Goal: Find contact information: Find contact information

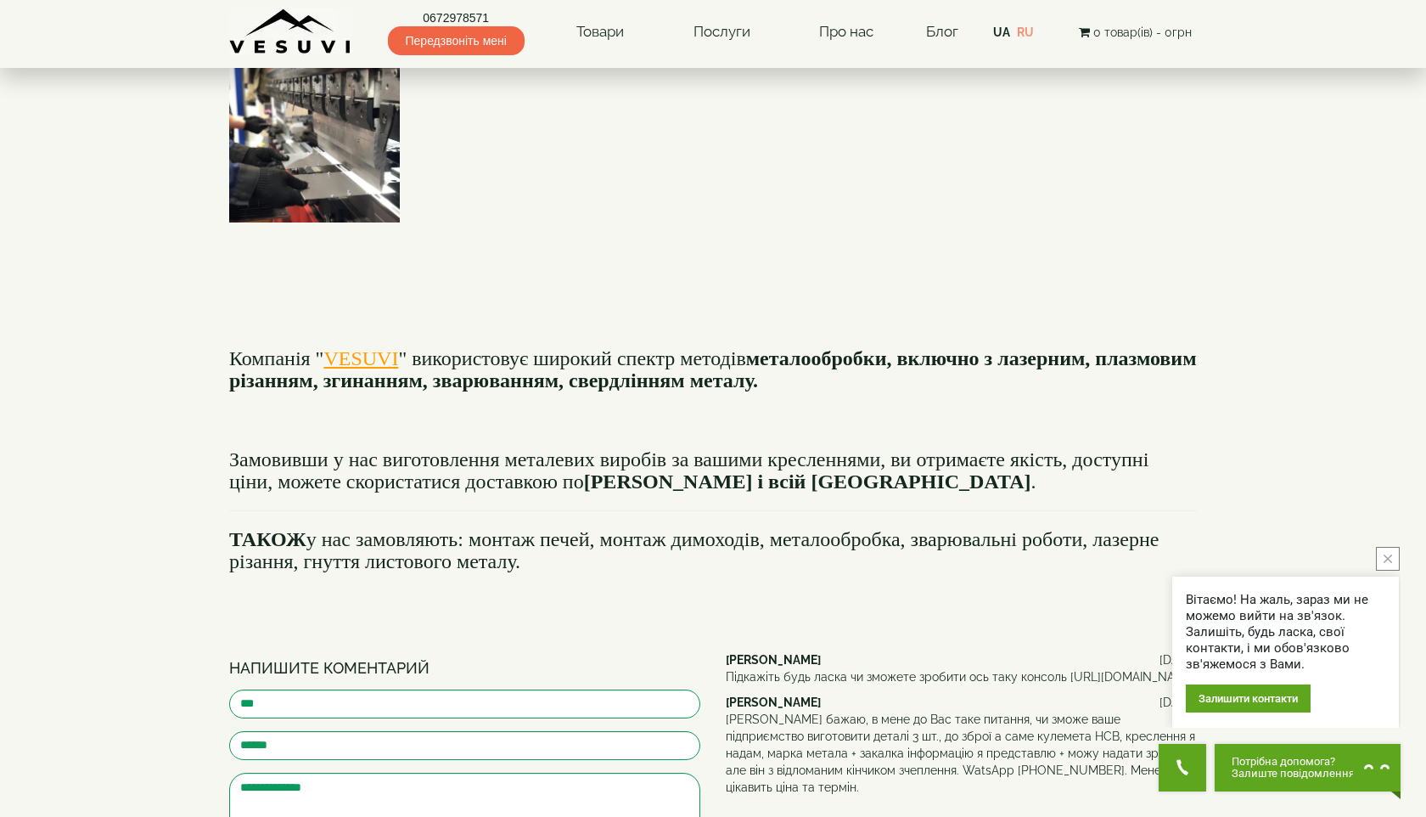
scroll to position [1776, 0]
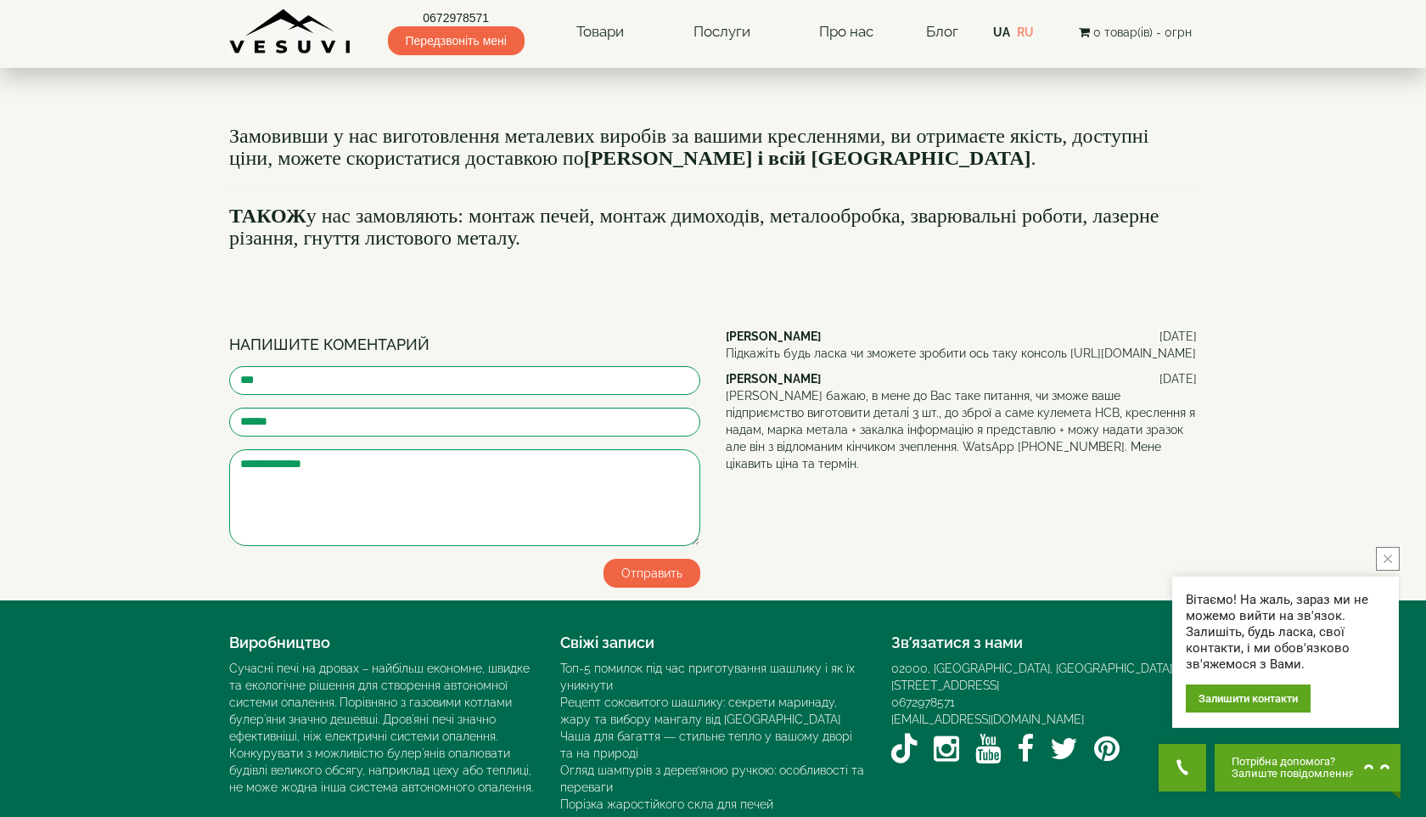
click at [965, 728] on div at bounding box center [1044, 749] width 306 height 42
click at [958, 734] on icon "Instagram VESUVI" at bounding box center [946, 749] width 25 height 30
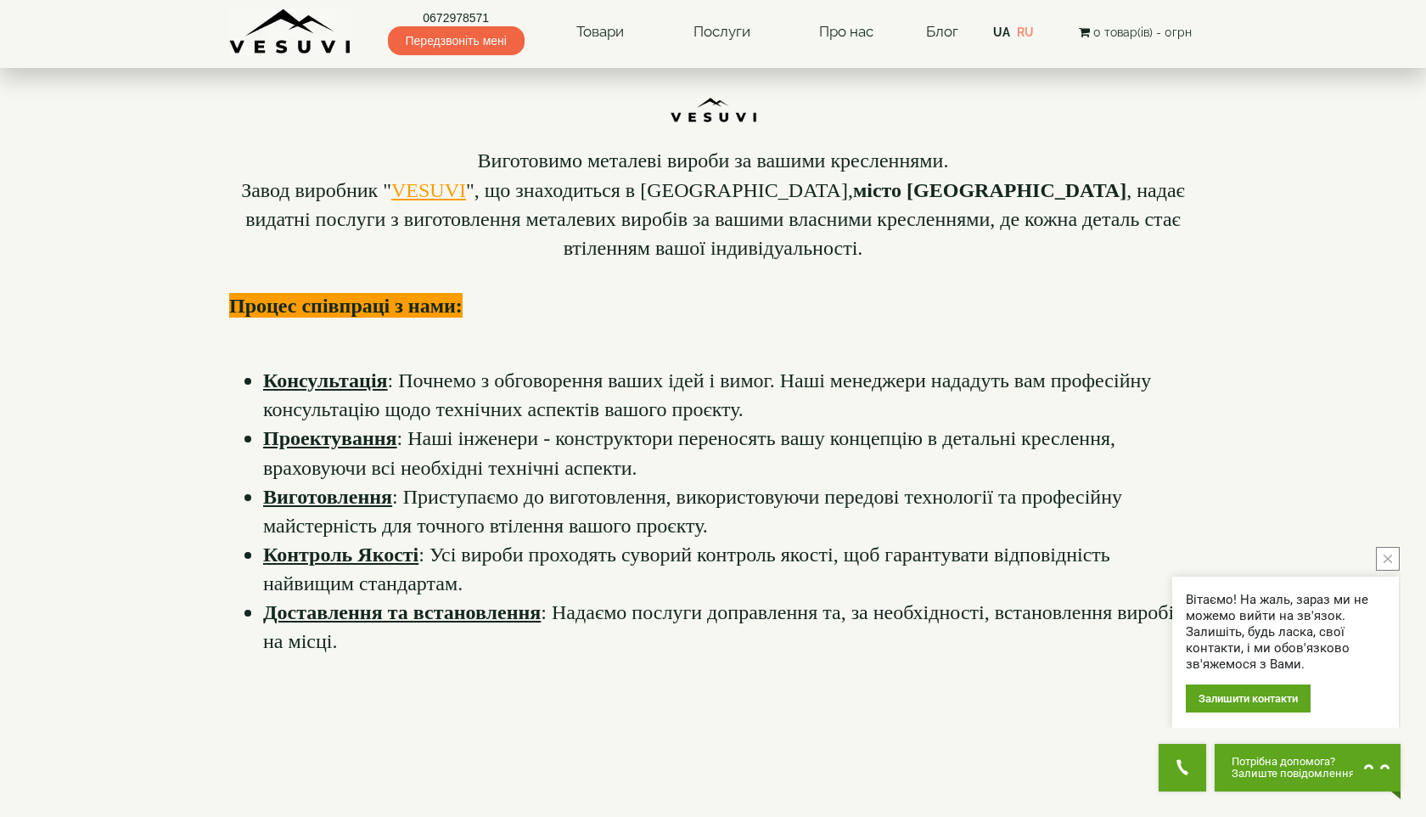
scroll to position [0, 0]
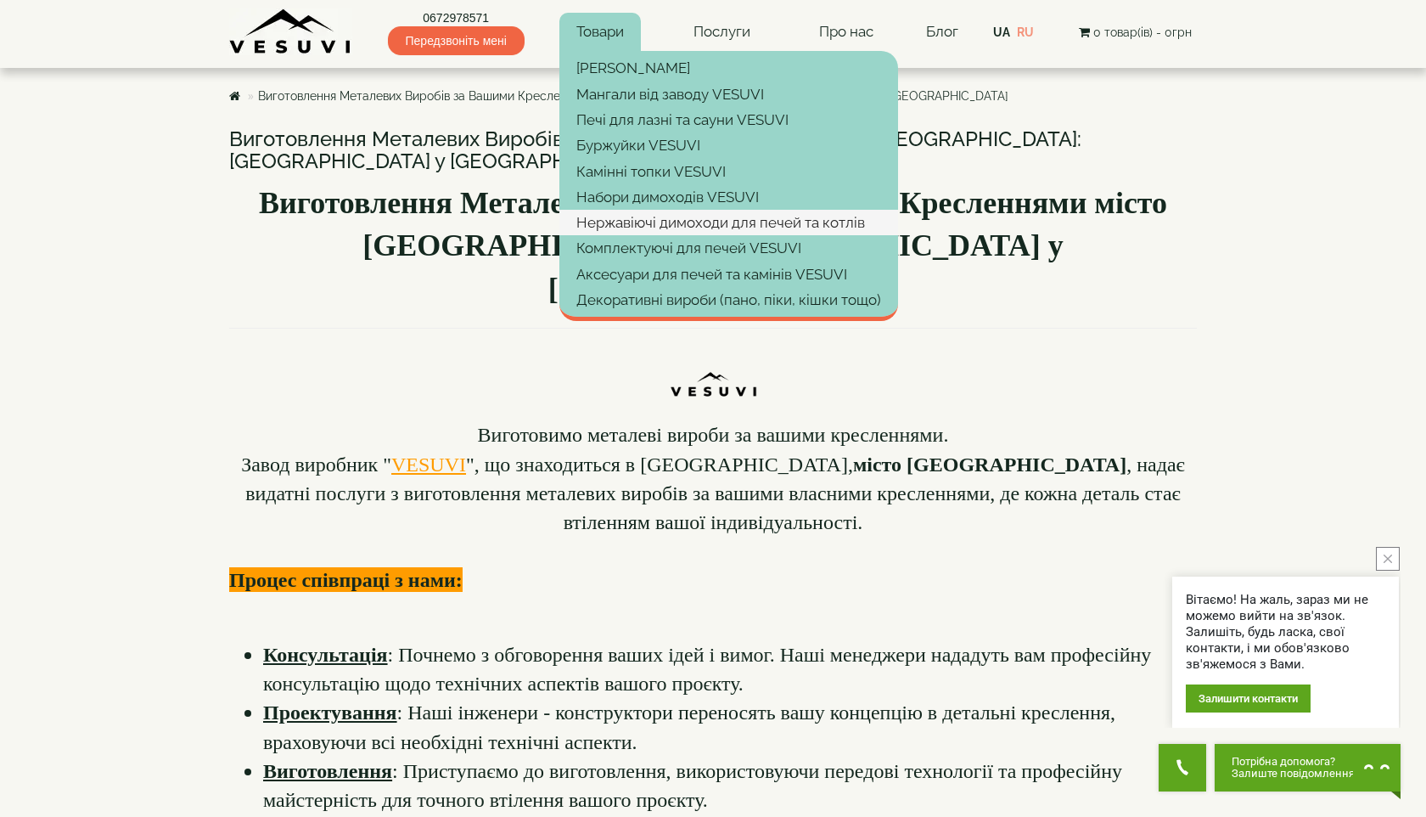
click at [706, 219] on link "Нержавіючі димоходи для печей та котлів" at bounding box center [729, 222] width 339 height 25
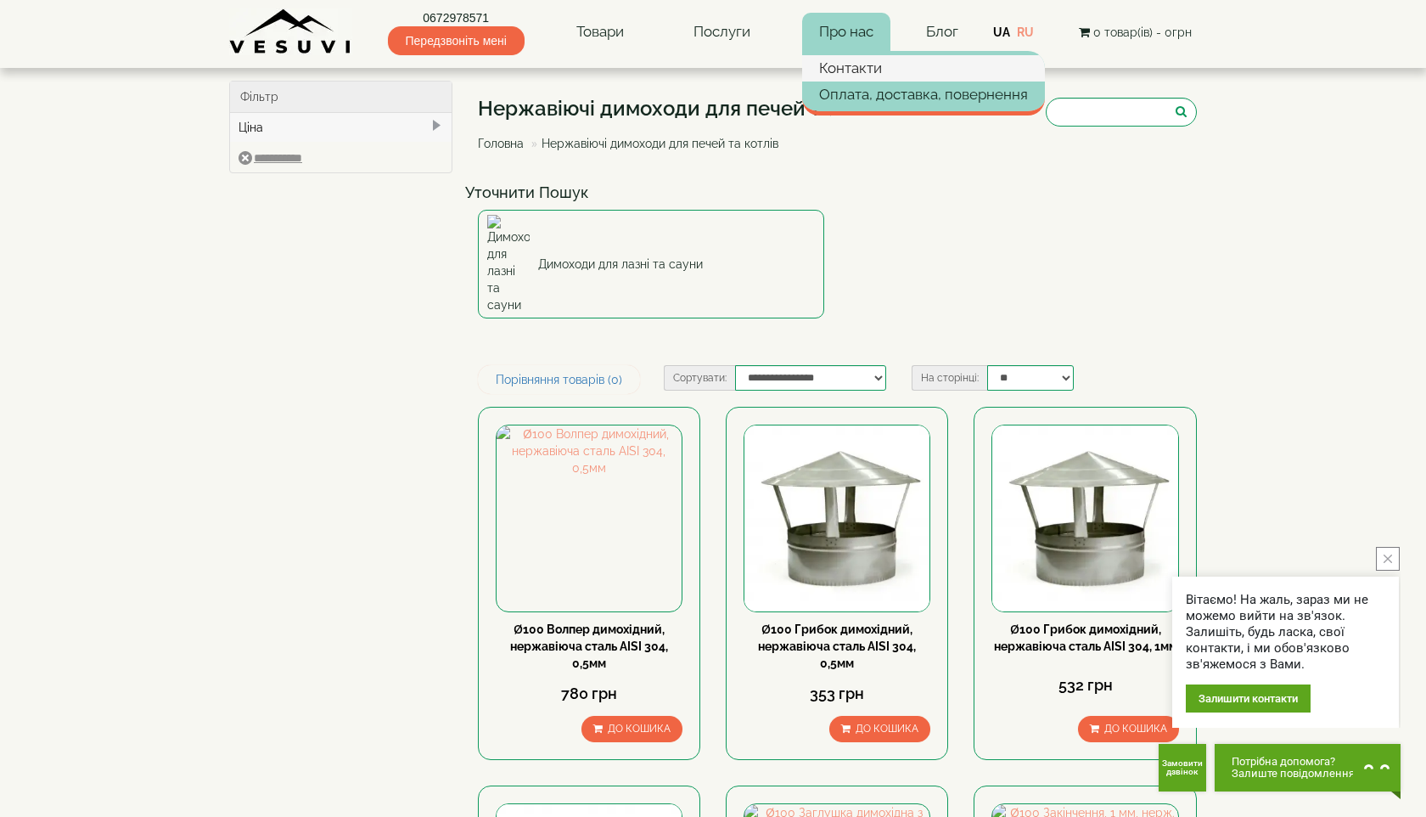
click at [856, 67] on link "Контакти" at bounding box center [923, 67] width 243 height 25
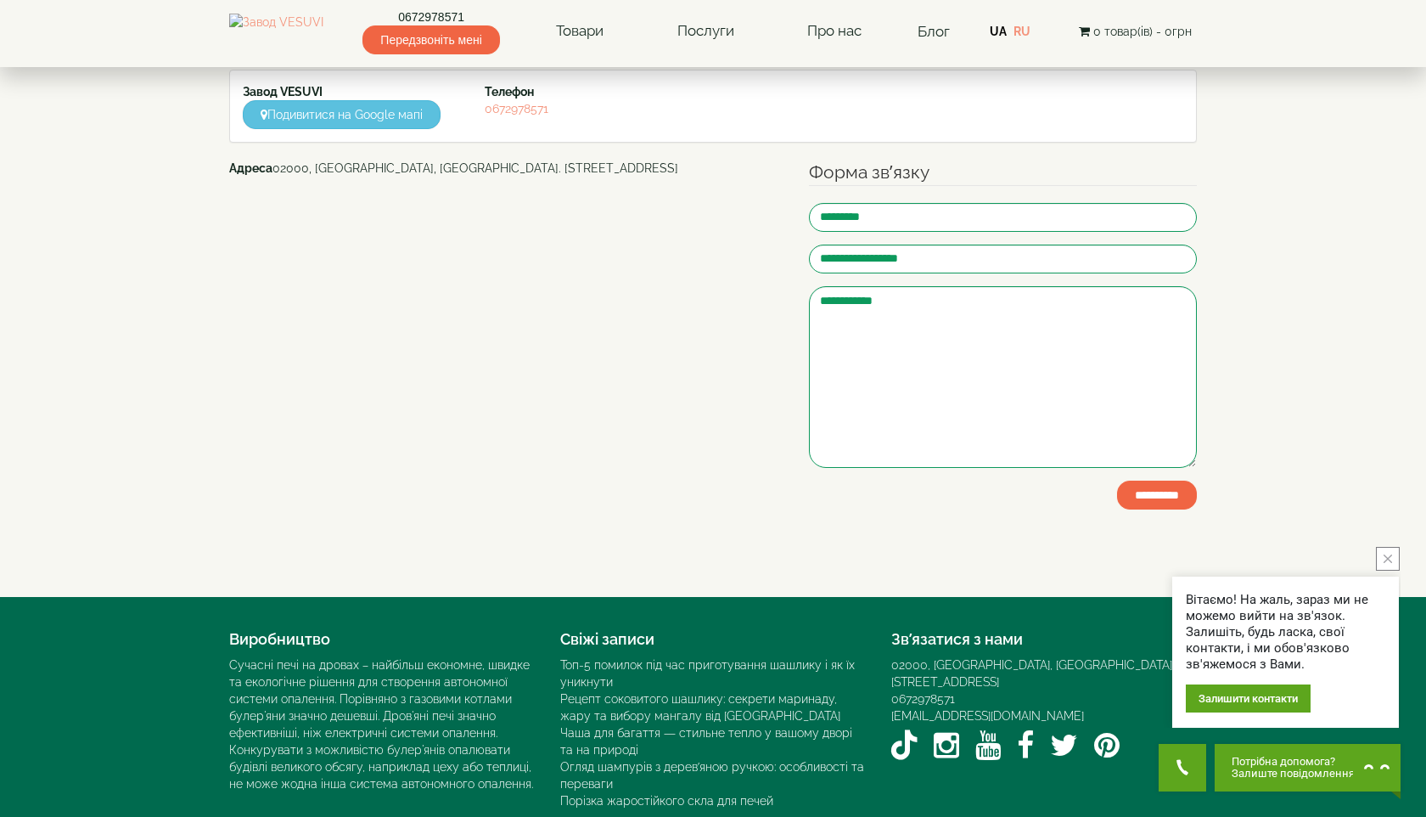
scroll to position [196, 0]
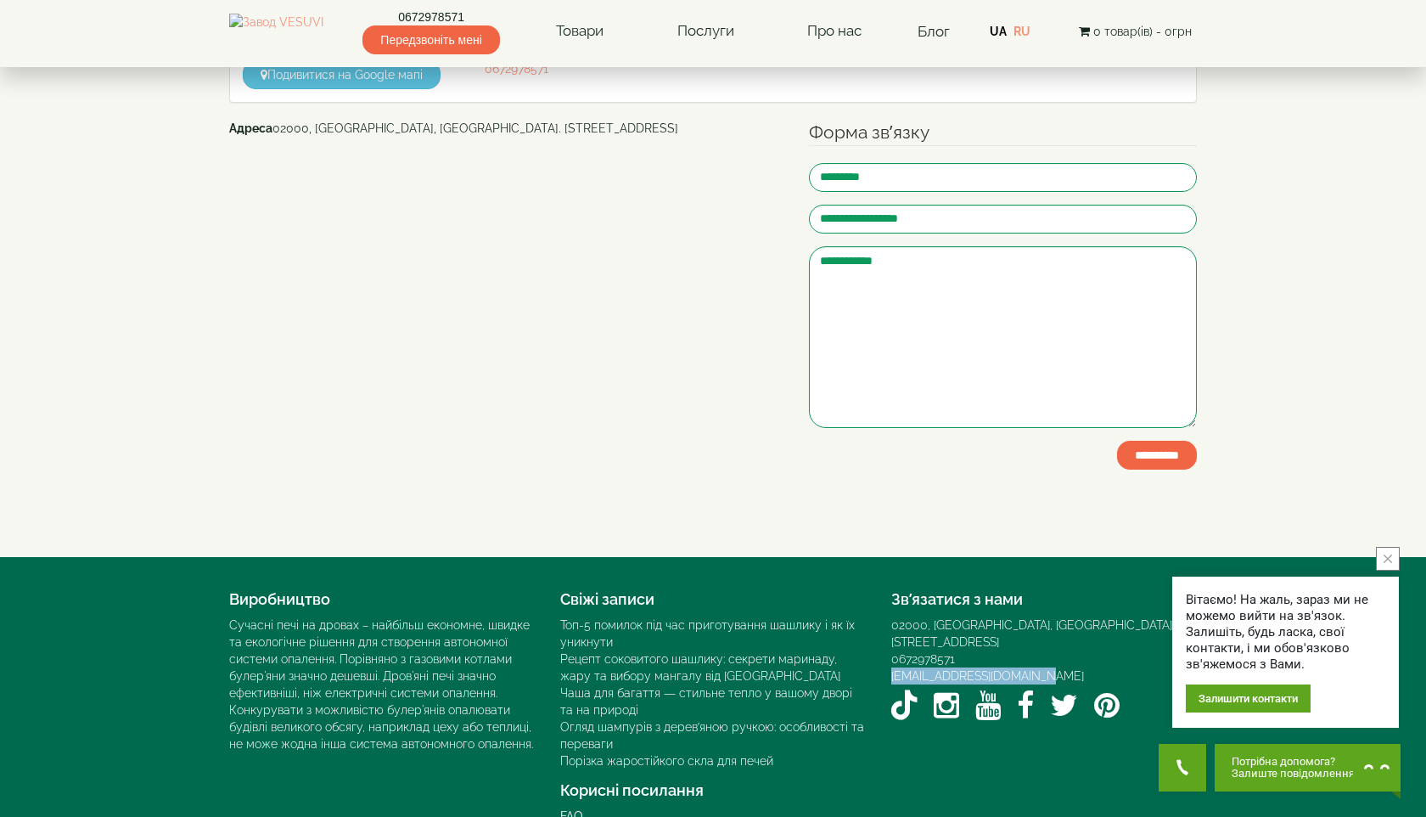
drag, startPoint x: 1057, startPoint y: 659, endPoint x: 889, endPoint y: 661, distance: 168.1
click at [889, 661] on div "Зв’язатися з нами 02000, Україна, м. Київ, Мисливський провулок, 1Б 0672978571 …" at bounding box center [1044, 654] width 331 height 144
copy link "[EMAIL_ADDRESS][DOMAIN_NAME]"
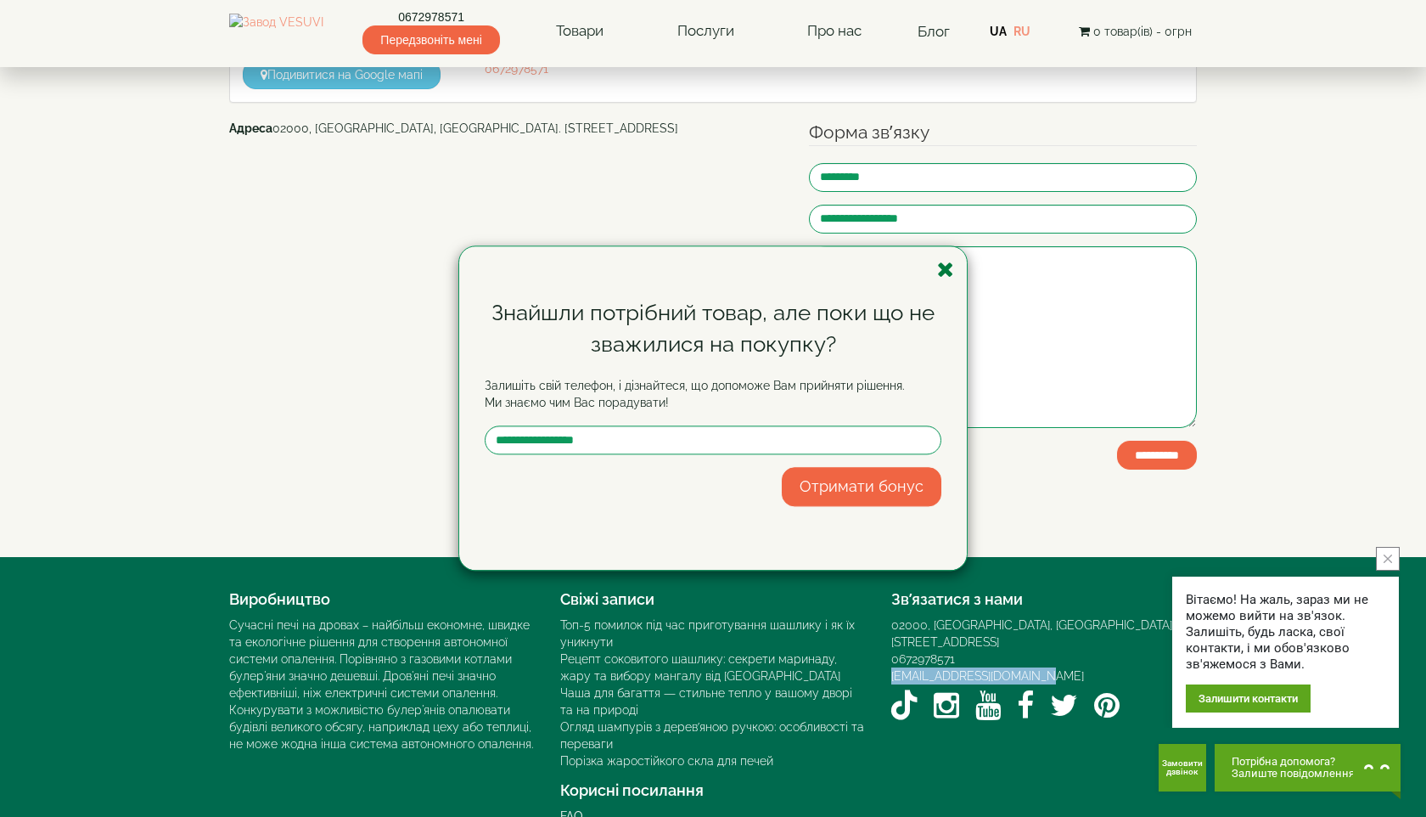
click at [942, 264] on icon "button" at bounding box center [945, 269] width 17 height 21
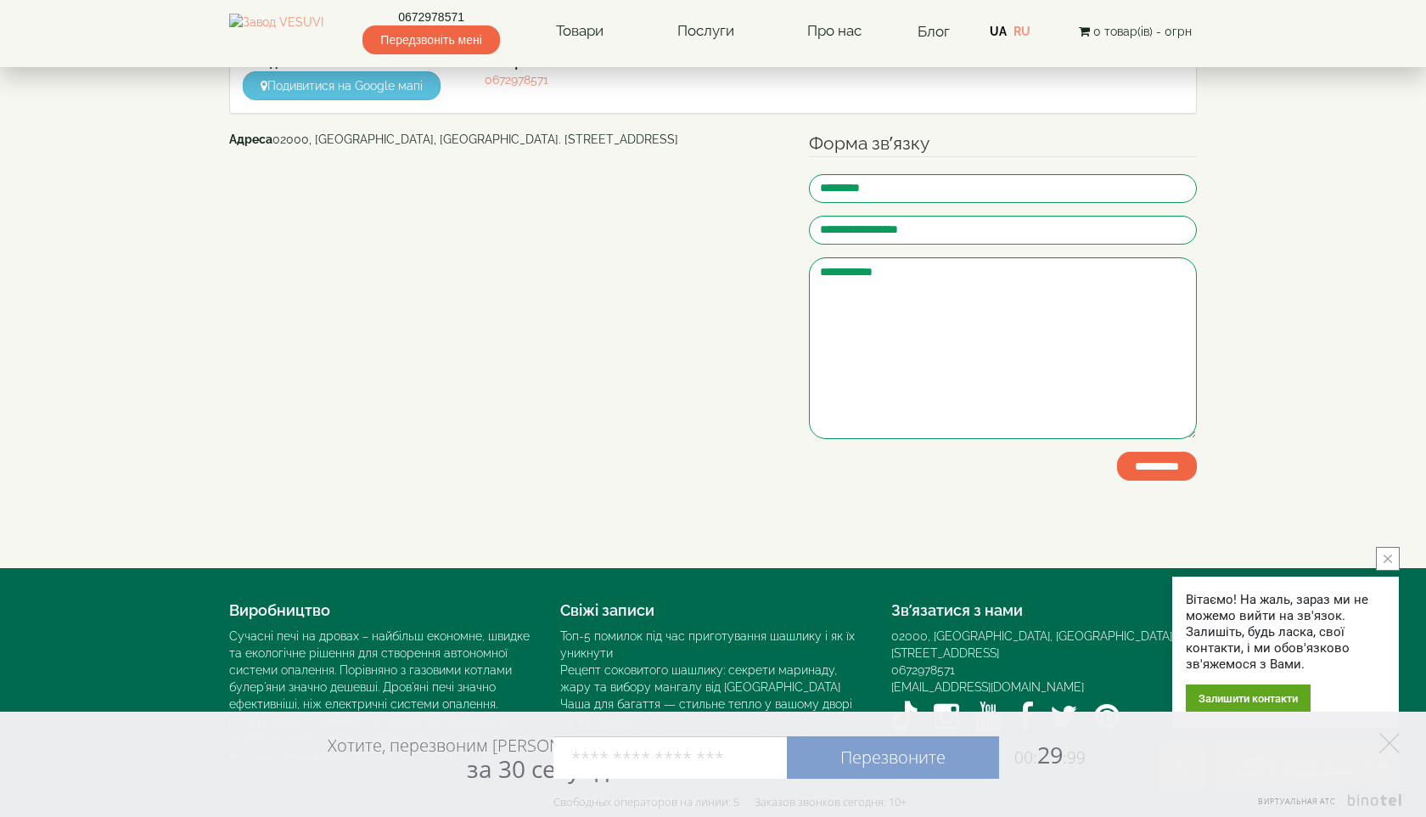
scroll to position [0, 0]
